Goal: Information Seeking & Learning: Understand process/instructions

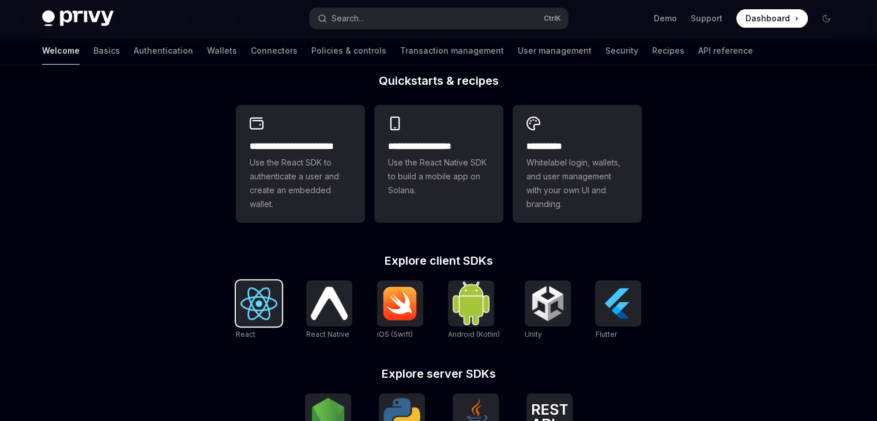
scroll to position [346, 0]
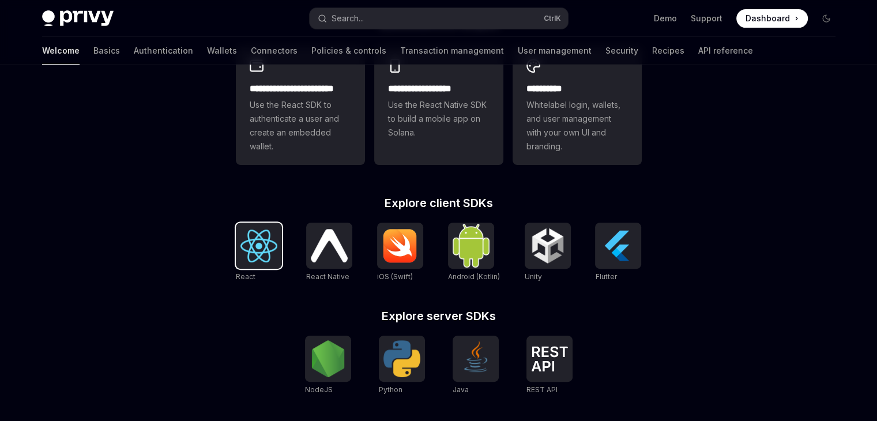
click at [256, 263] on div at bounding box center [259, 246] width 46 height 46
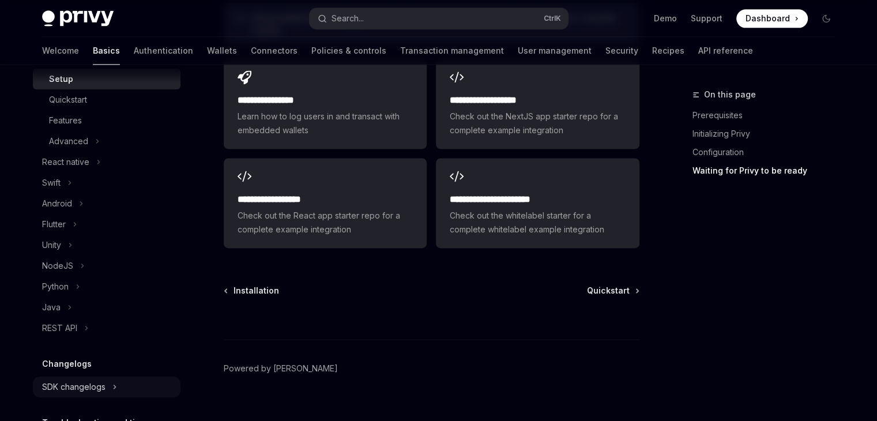
scroll to position [288, 0]
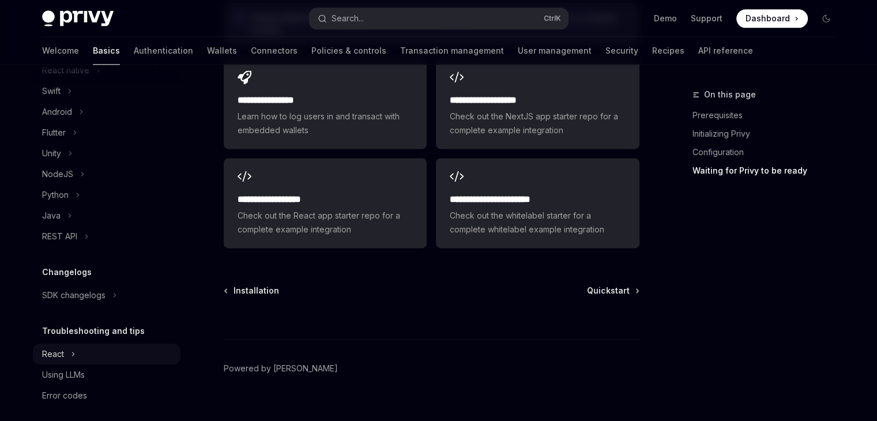
click at [91, 361] on div "React" at bounding box center [107, 354] width 148 height 21
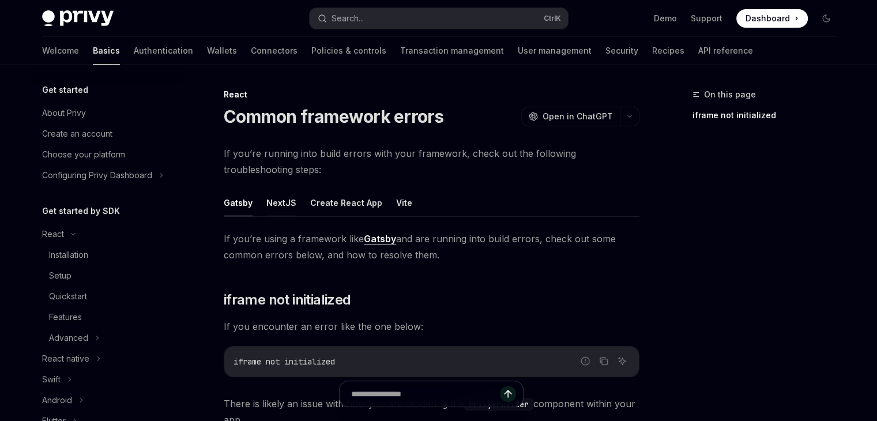
click at [271, 201] on button "NextJS" at bounding box center [282, 202] width 30 height 27
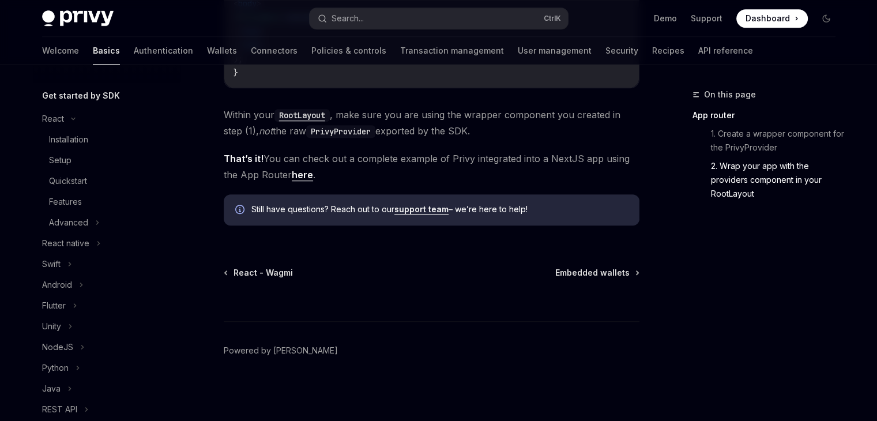
scroll to position [400, 0]
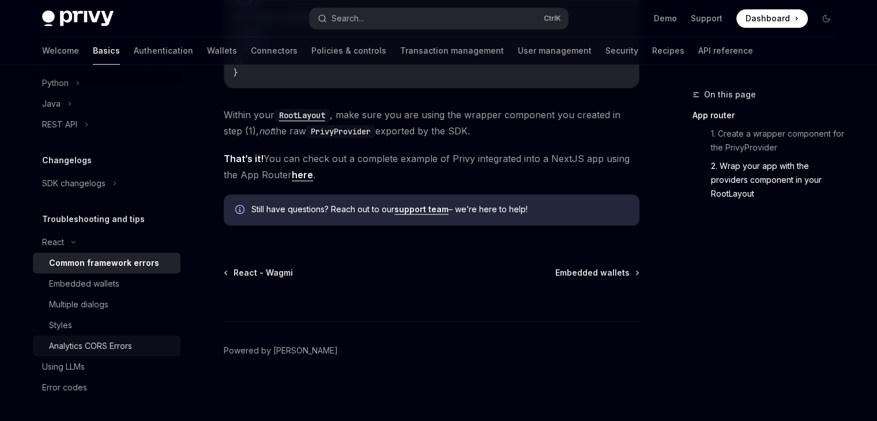
click at [132, 350] on div "Analytics CORS Errors" at bounding box center [90, 346] width 83 height 14
type textarea "*"
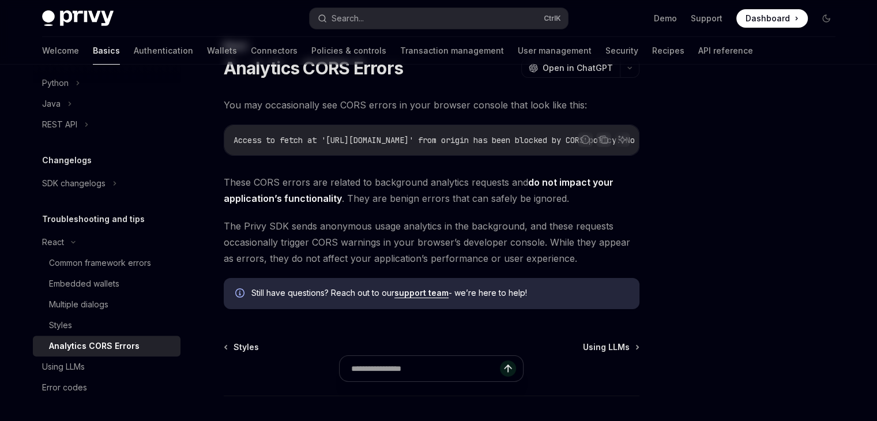
scroll to position [115, 0]
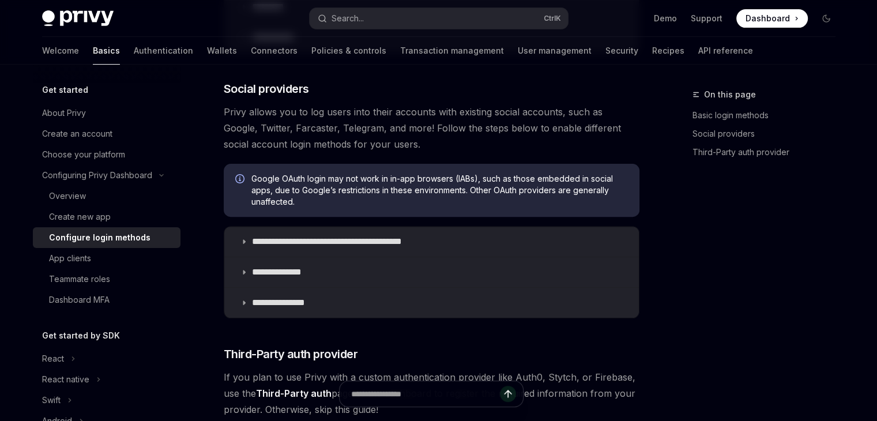
scroll to position [350, 0]
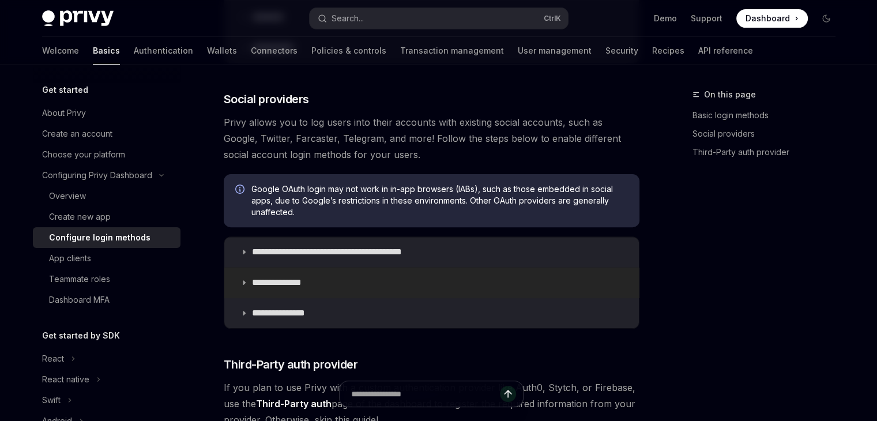
click at [248, 283] on summary "**********" at bounding box center [431, 283] width 415 height 30
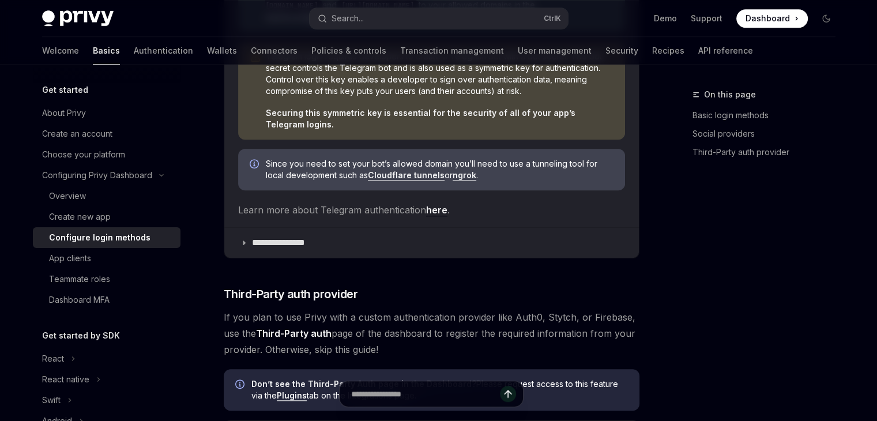
scroll to position [984, 0]
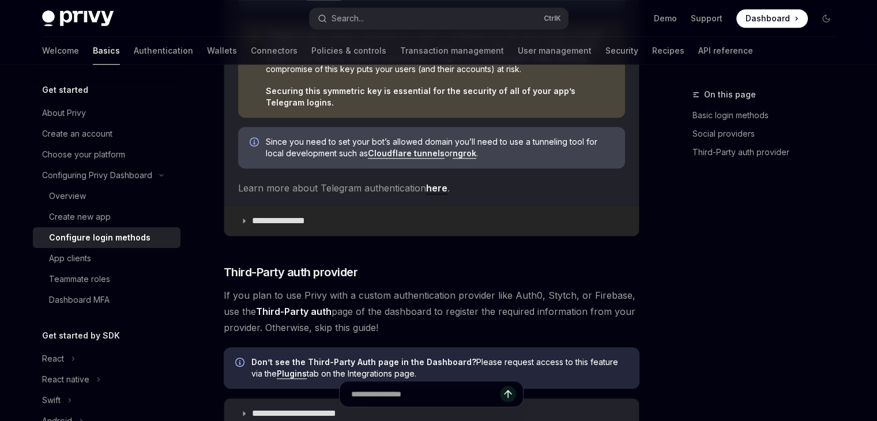
click at [303, 219] on p "**********" at bounding box center [285, 221] width 66 height 12
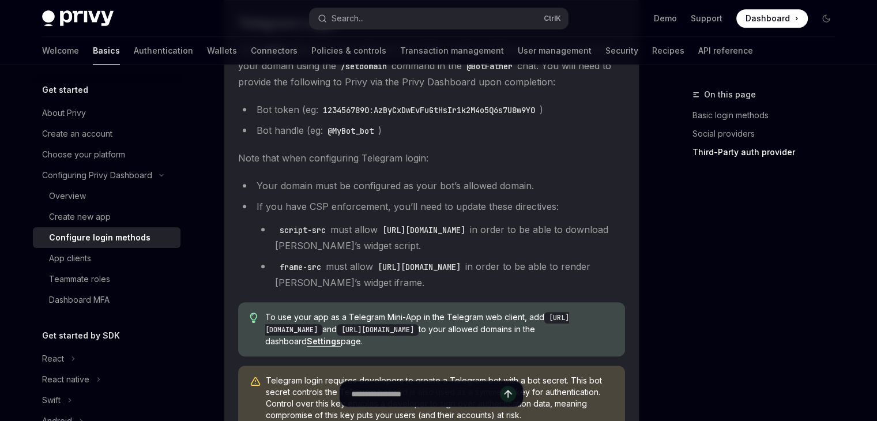
scroll to position [407, 0]
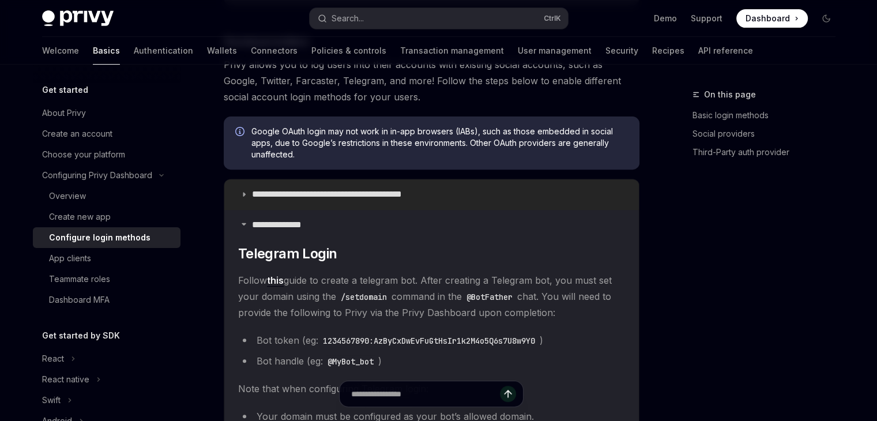
click at [423, 186] on summary "**********" at bounding box center [431, 194] width 415 height 30
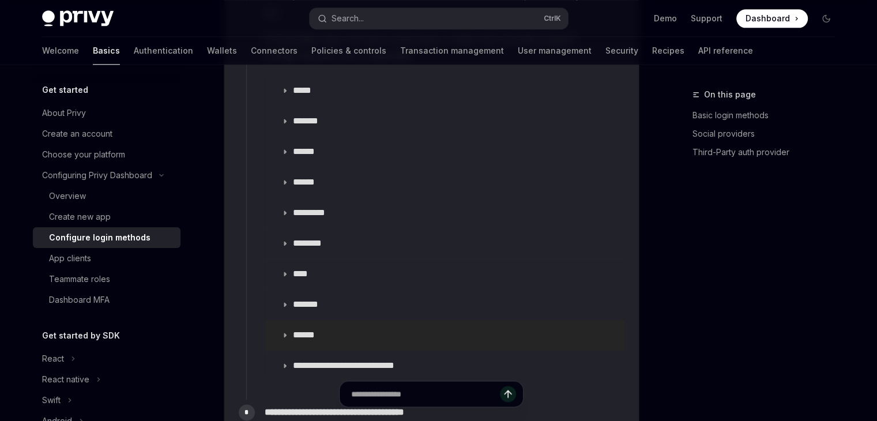
scroll to position [1446, 0]
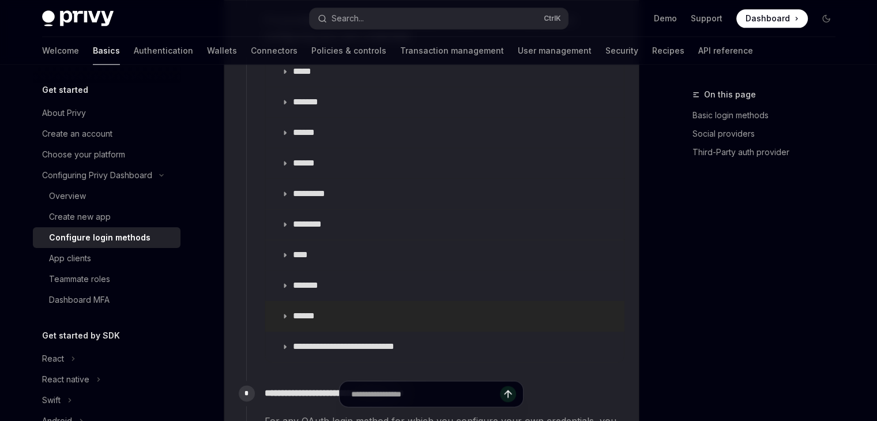
drag, startPoint x: 294, startPoint y: 294, endPoint x: 303, endPoint y: 291, distance: 10.1
click at [294, 310] on p "******" at bounding box center [307, 316] width 29 height 12
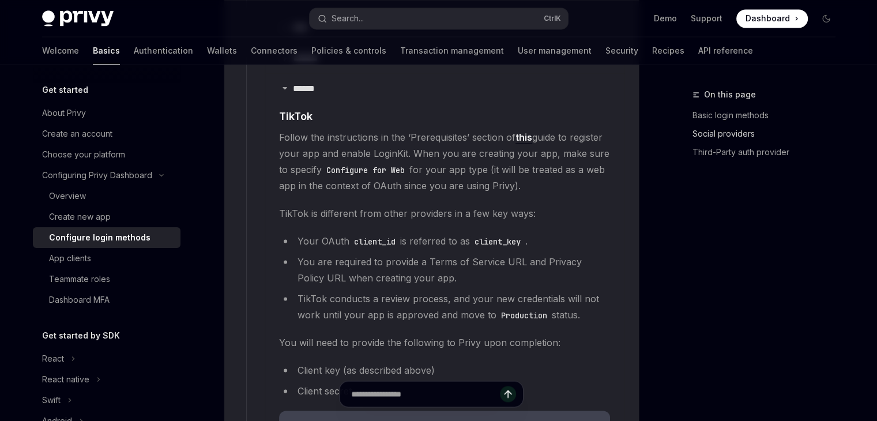
scroll to position [1503, 0]
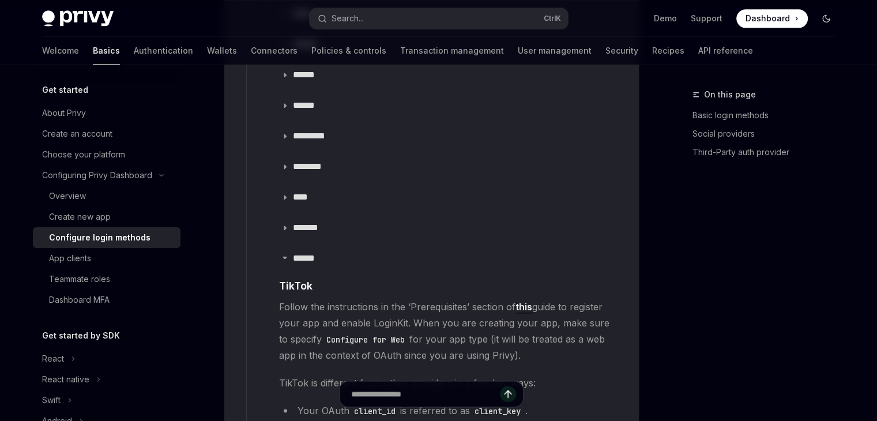
click at [831, 14] on button "Toggle dark mode" at bounding box center [826, 18] width 18 height 18
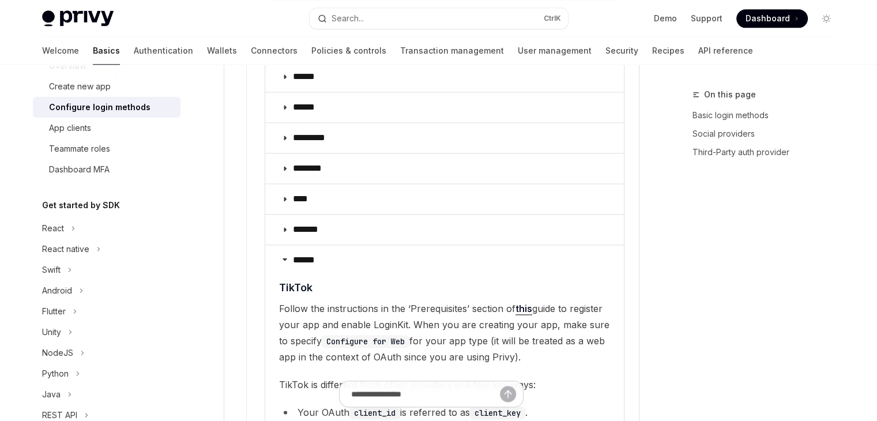
scroll to position [29, 0]
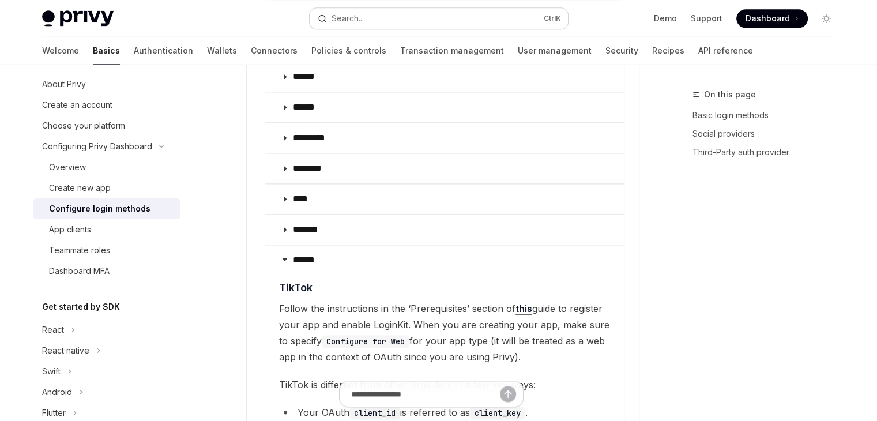
click at [460, 14] on button "Search... Ctrl K" at bounding box center [439, 18] width 258 height 21
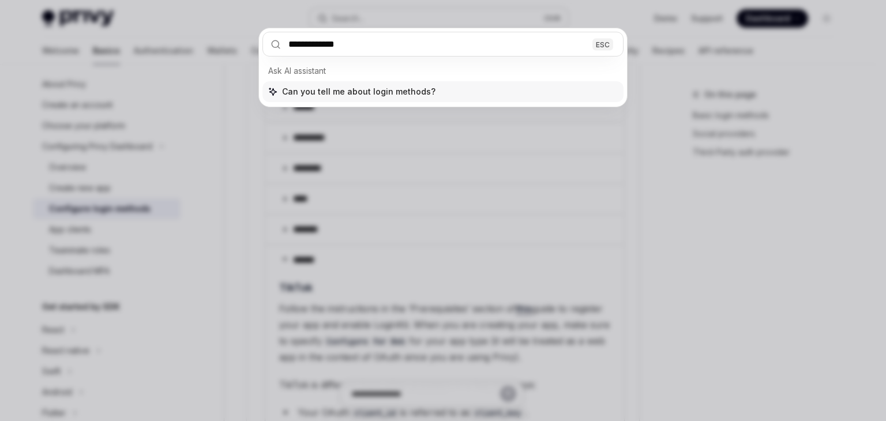
type input "**********"
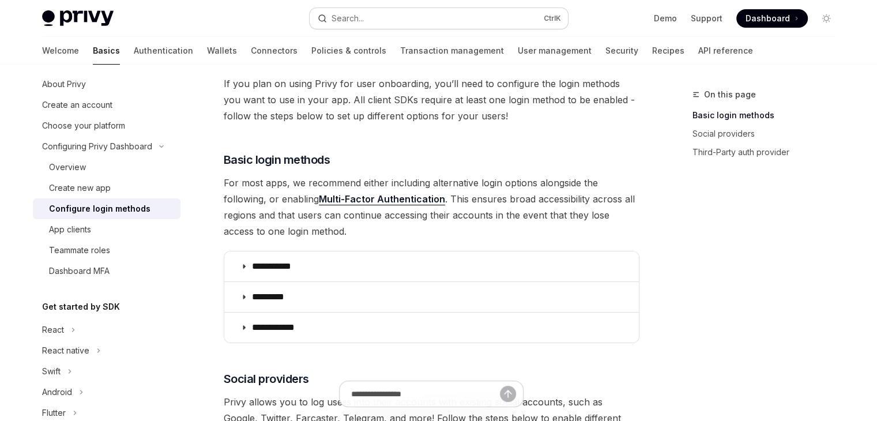
scroll to position [65, 0]
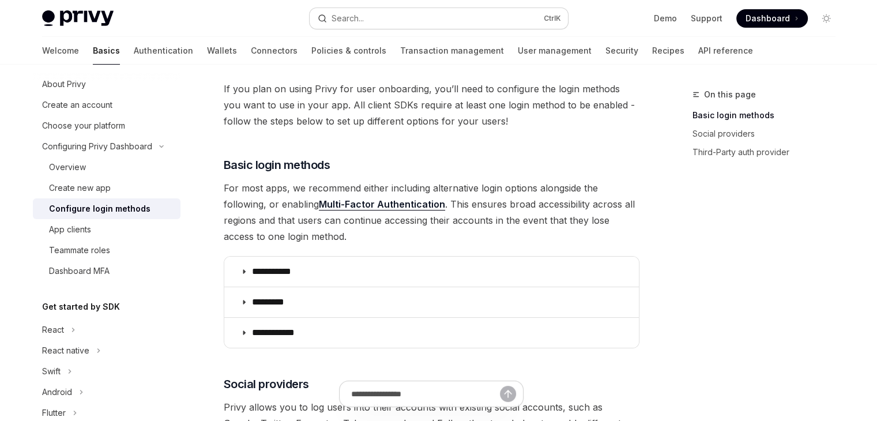
click at [449, 16] on button "Search... Ctrl K" at bounding box center [439, 18] width 258 height 21
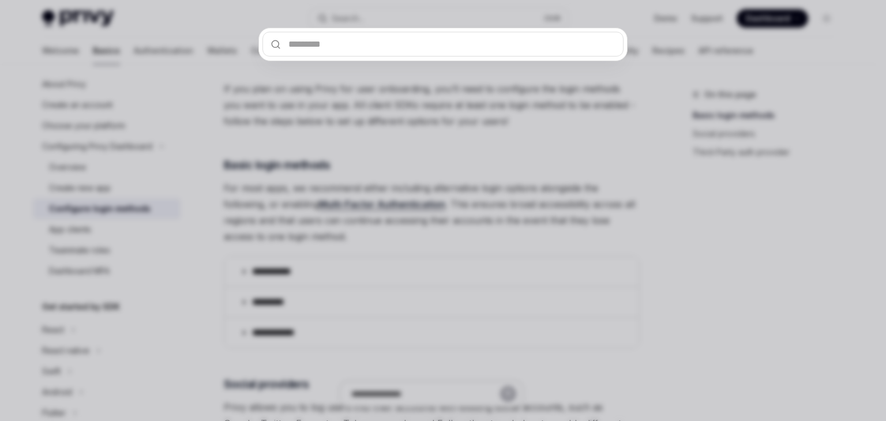
click at [458, 171] on div at bounding box center [443, 210] width 886 height 421
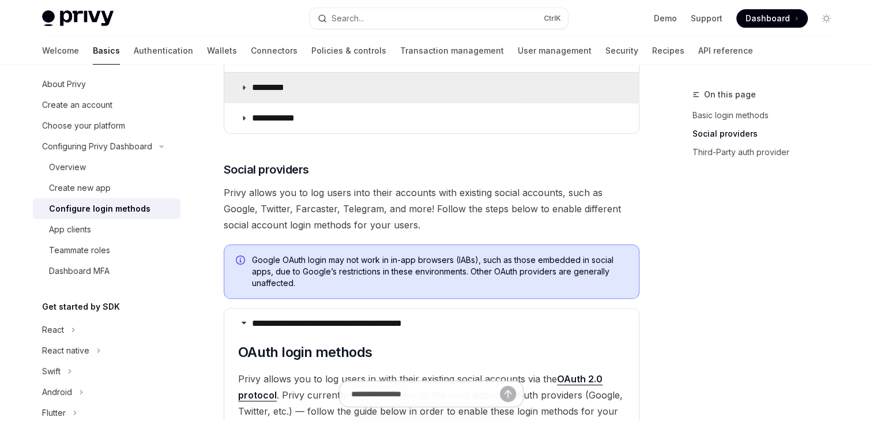
scroll to position [353, 0]
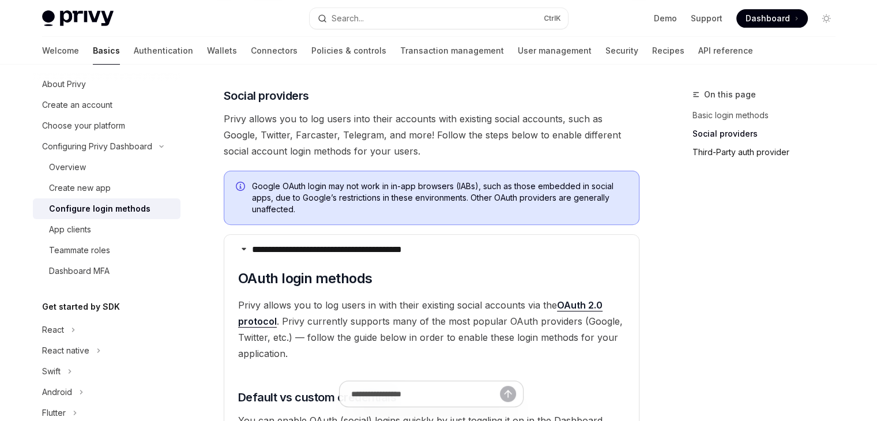
click at [756, 155] on link "Third-Party auth provider" at bounding box center [769, 152] width 152 height 18
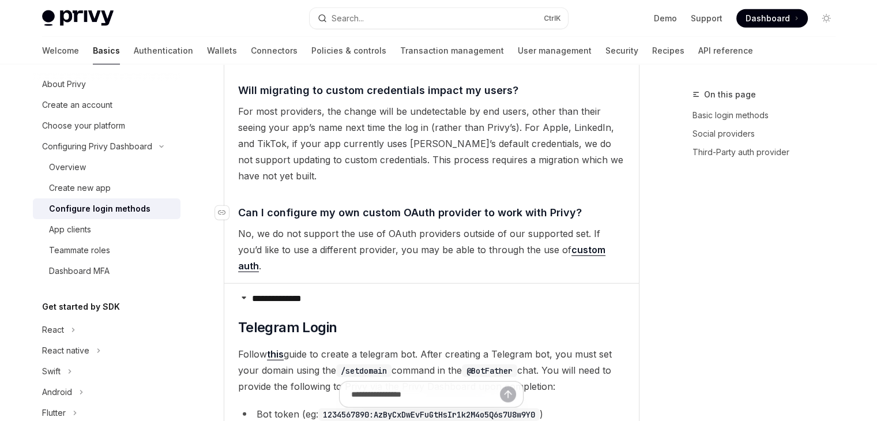
scroll to position [3053, 0]
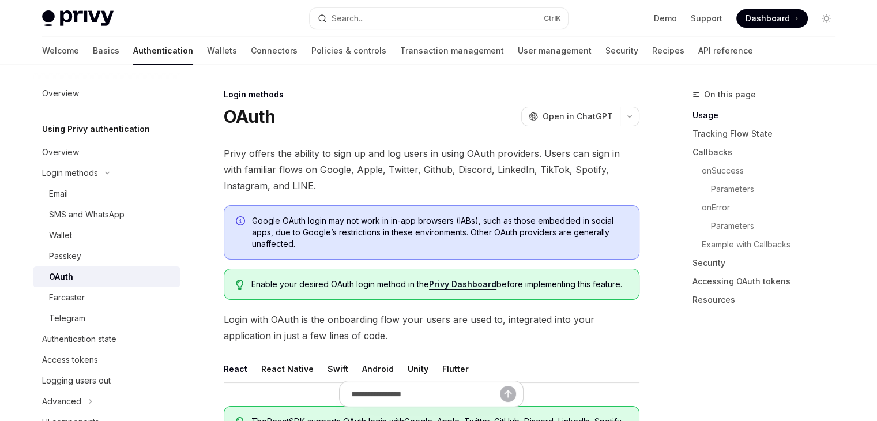
click at [767, 18] on span "Dashboard" at bounding box center [768, 19] width 44 height 12
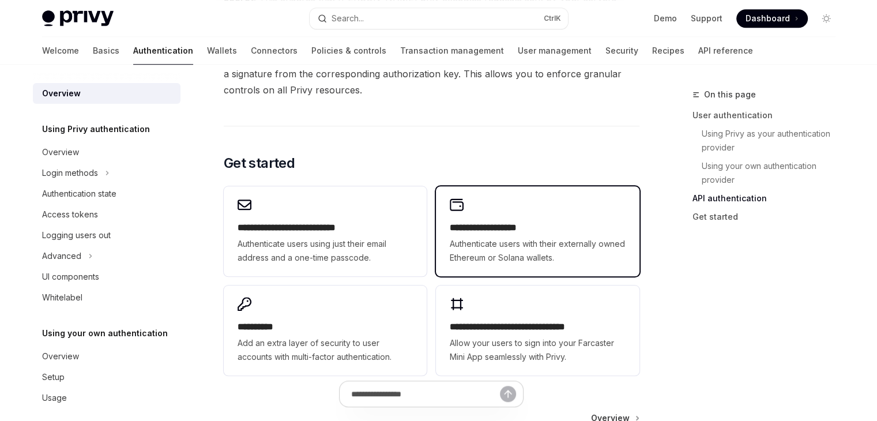
scroll to position [1041, 0]
